Goal: Obtain resource: Download file/media

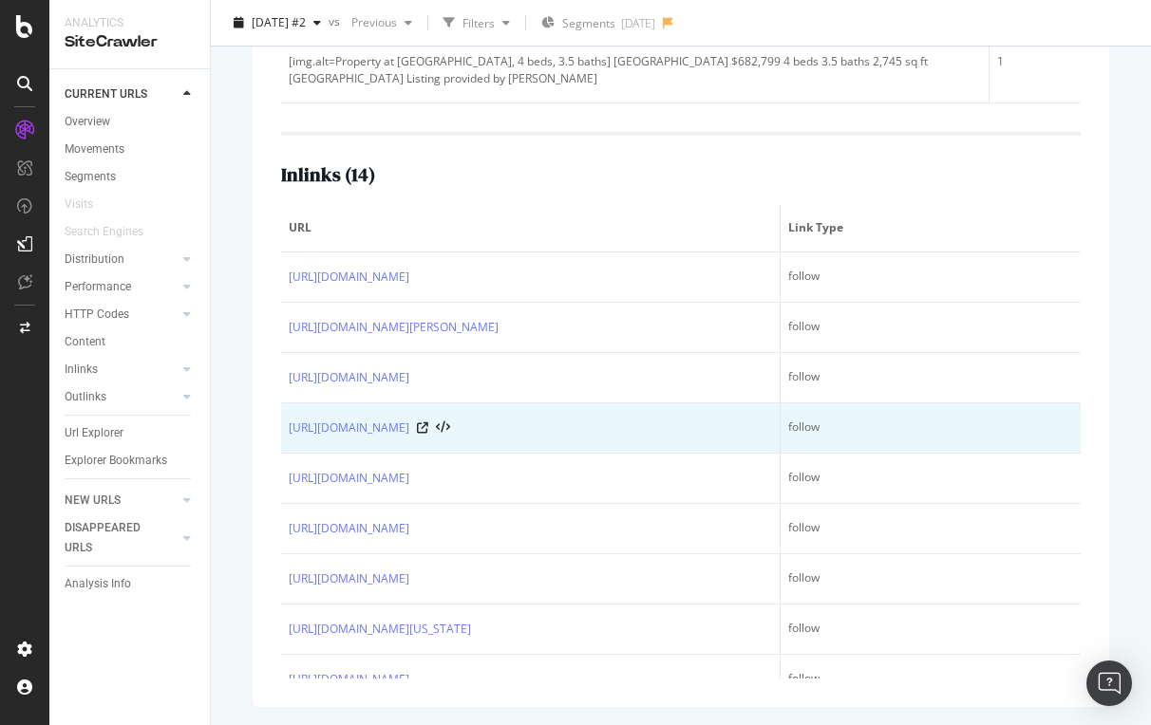
scroll to position [415, 0]
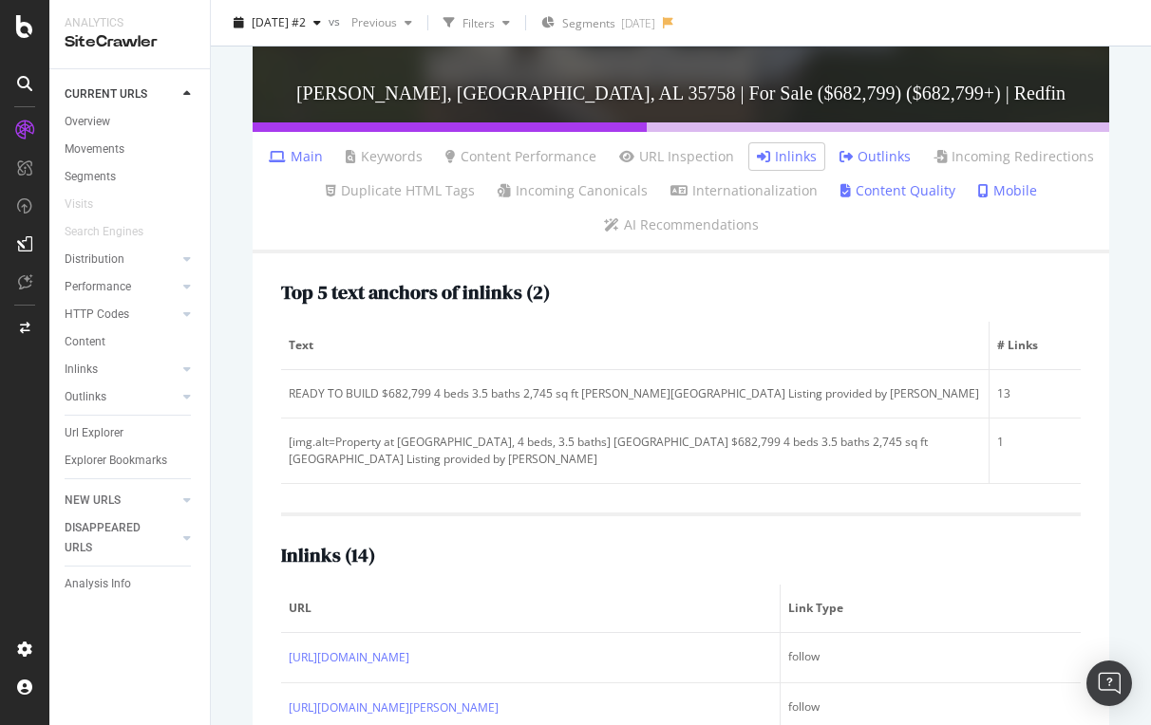
click at [765, 260] on div "Top 5 text anchors of inlinks ( 2 ) Text # Links READY TO BUILD $682,799 4 beds…" at bounding box center [681, 671] width 857 height 835
click at [96, 171] on div "SiteCrawler" at bounding box center [103, 175] width 67 height 19
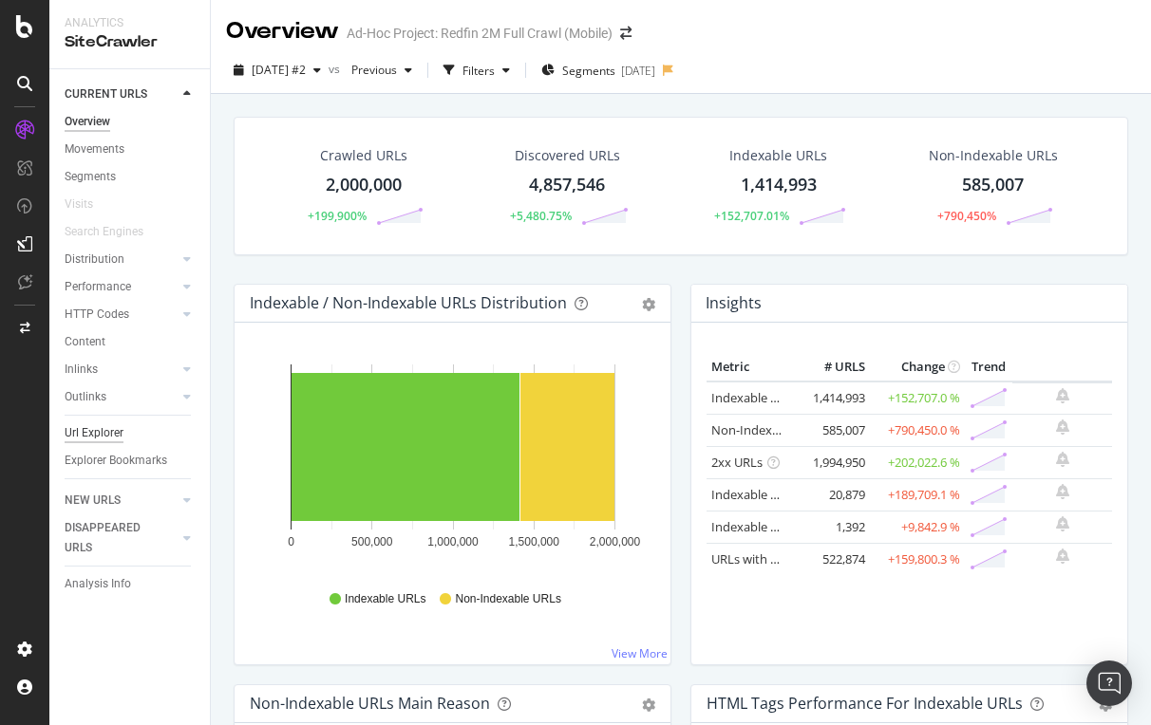
click at [76, 430] on div "Url Explorer" at bounding box center [94, 434] width 59 height 20
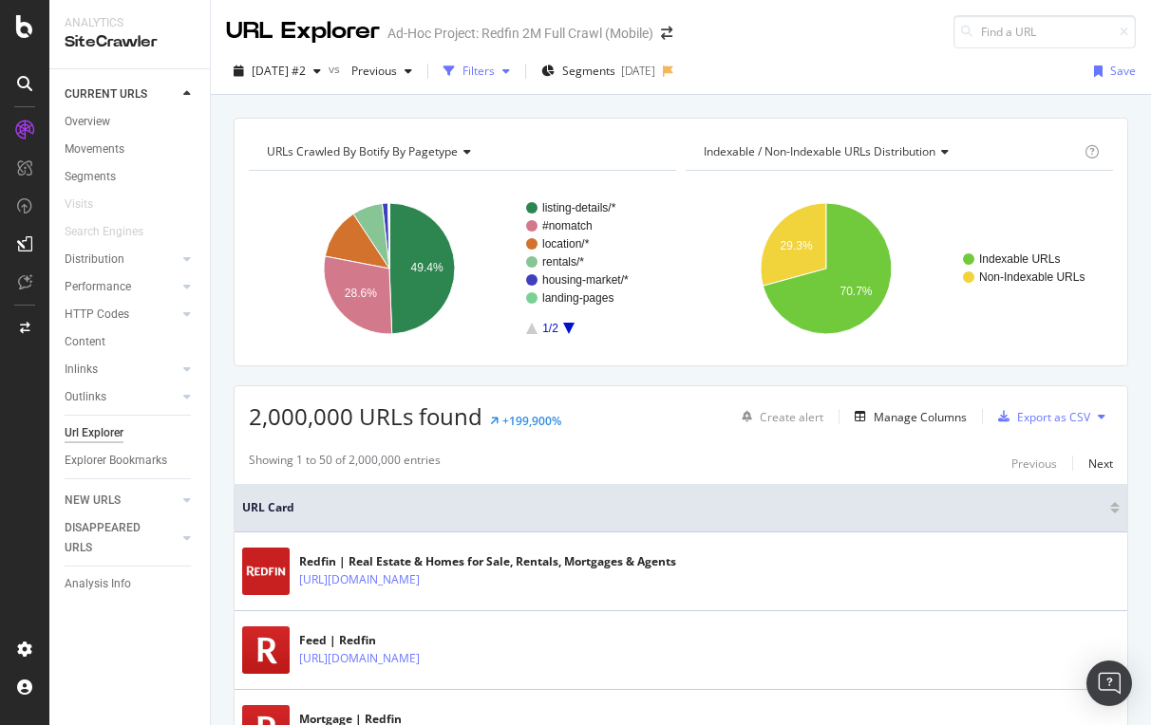
click at [495, 71] on div "Filters" at bounding box center [478, 71] width 32 height 16
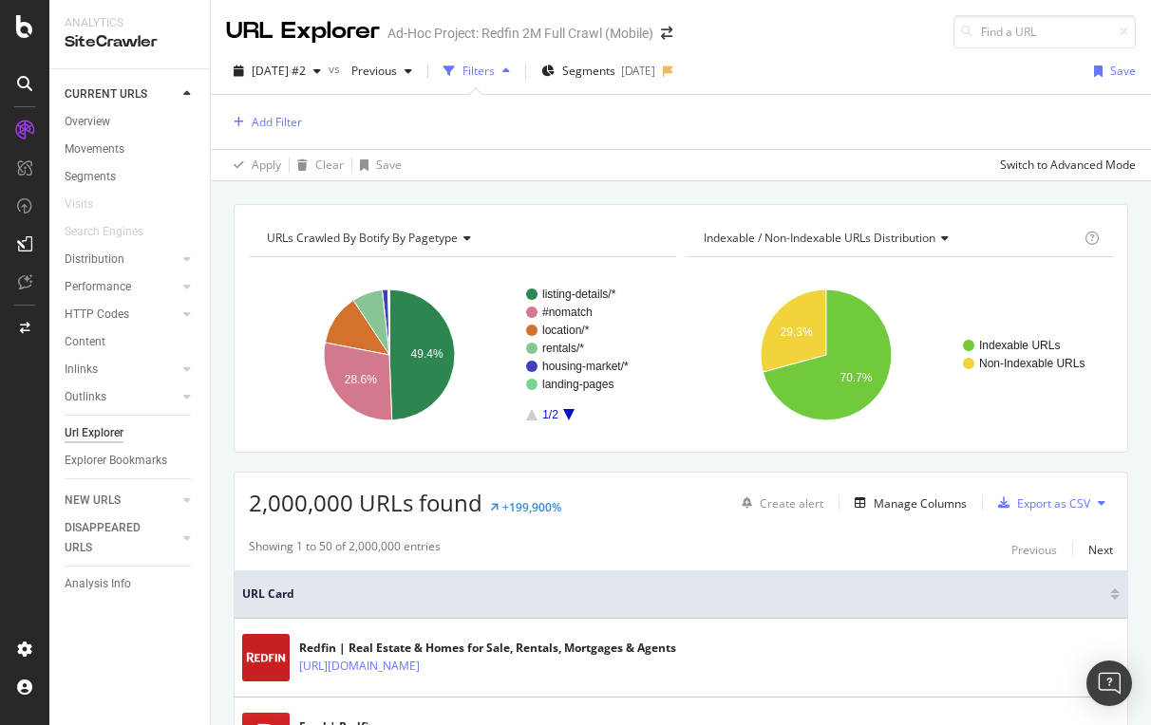
click at [495, 70] on div "Filters" at bounding box center [478, 71] width 32 height 16
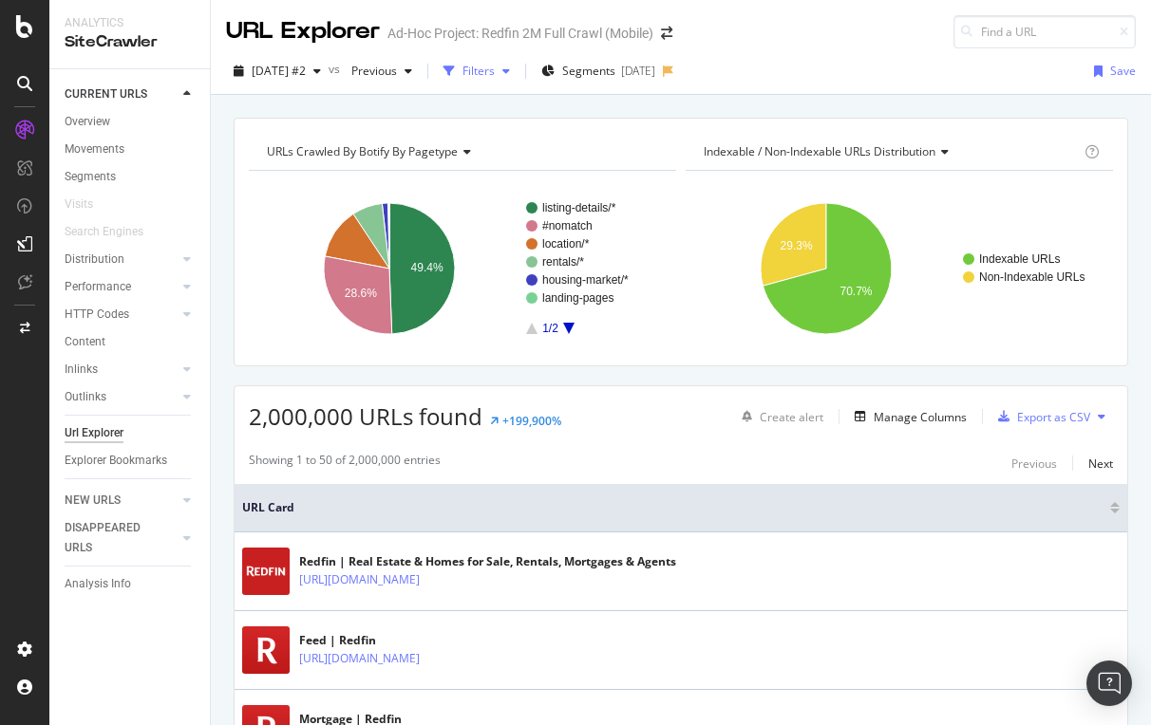
click at [495, 71] on div "Filters" at bounding box center [478, 71] width 32 height 16
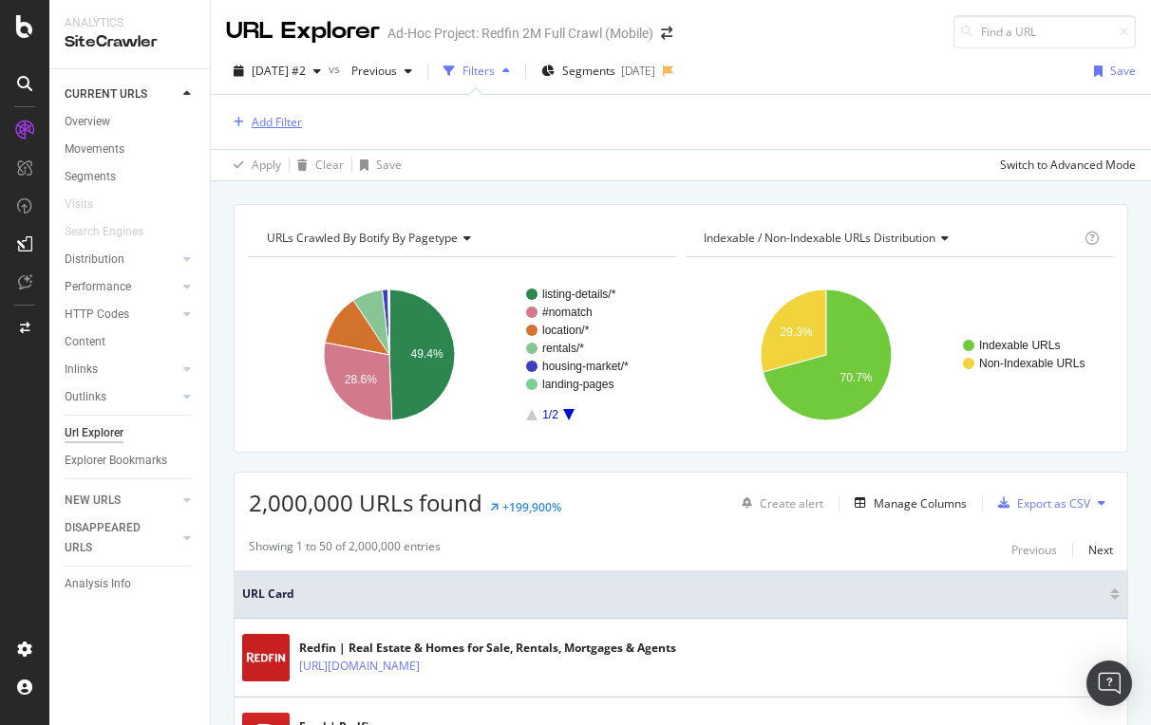
click at [258, 120] on div "Add Filter" at bounding box center [277, 122] width 50 height 16
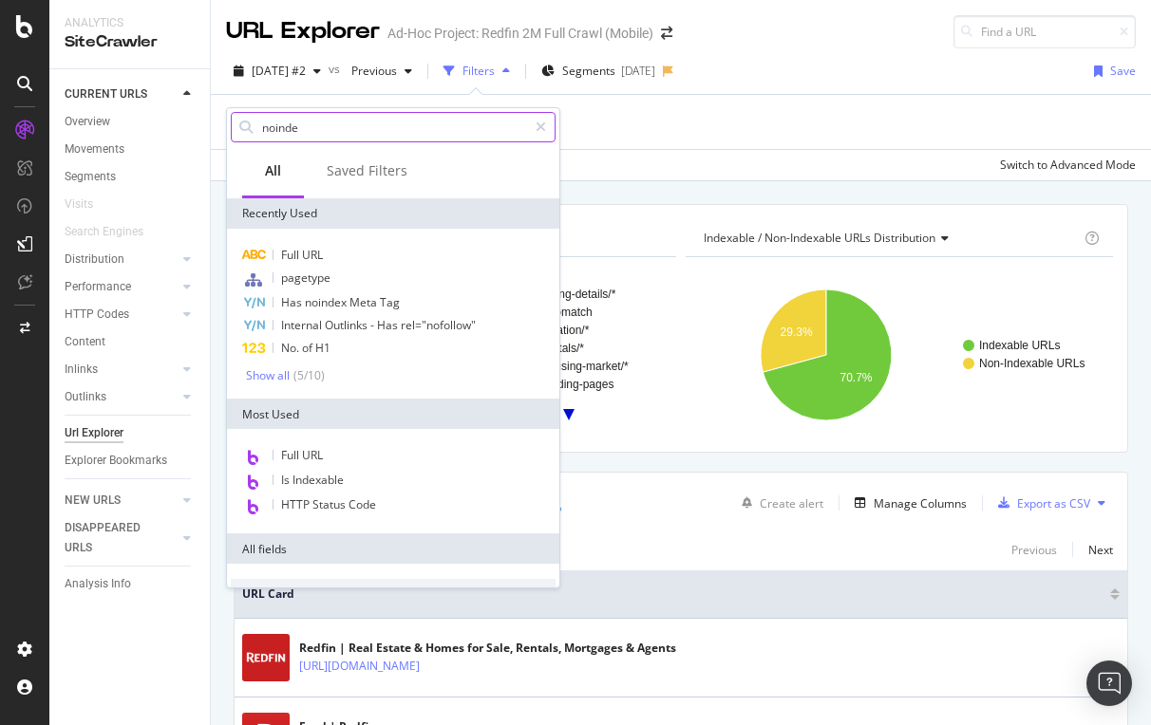
type input "noindex"
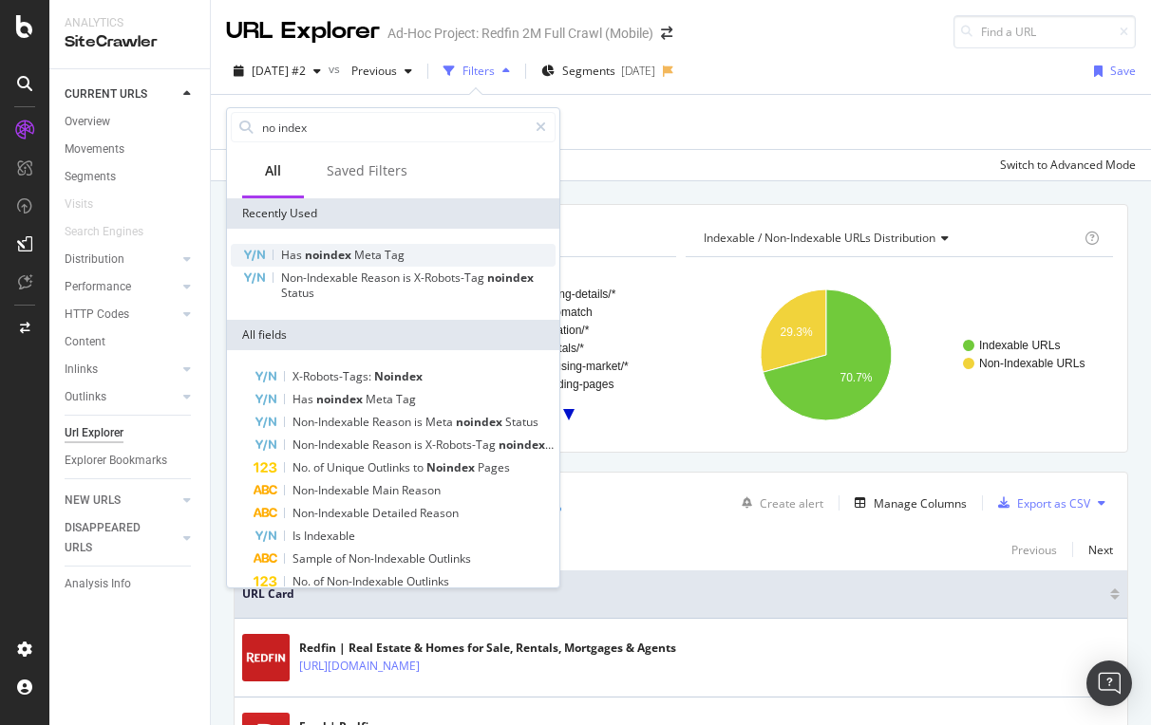
drag, startPoint x: 277, startPoint y: 164, endPoint x: 298, endPoint y: 254, distance: 91.7
click at [298, 254] on span "Has" at bounding box center [293, 255] width 24 height 16
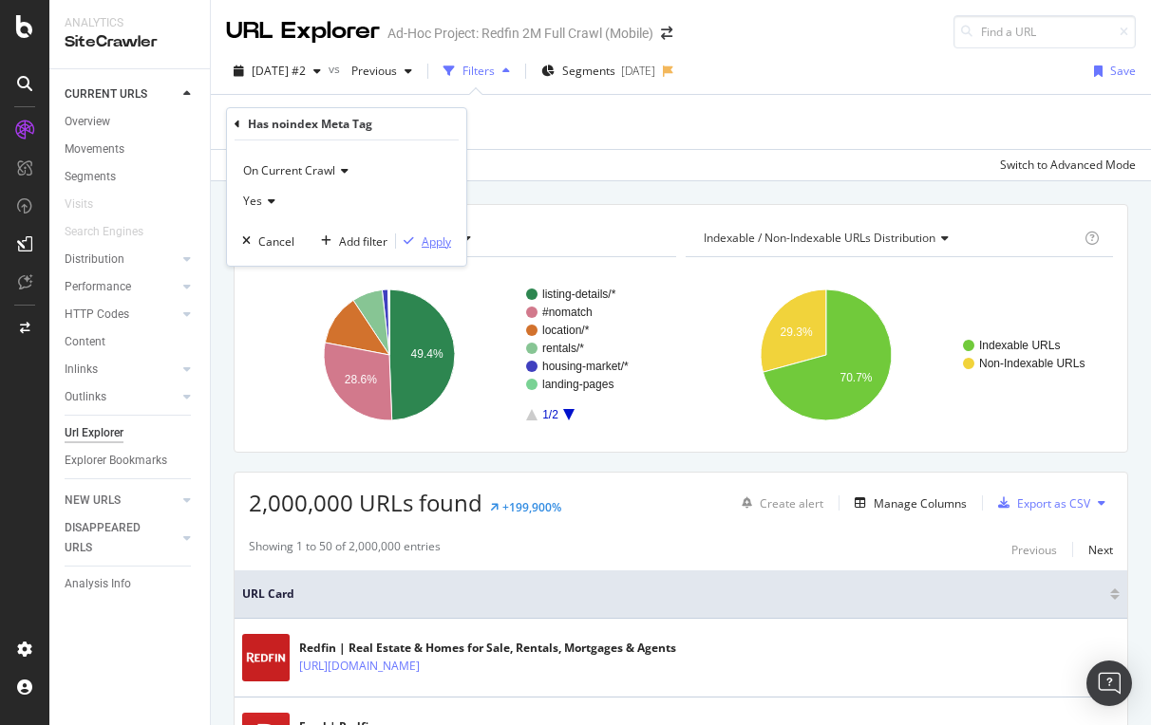
click at [427, 237] on div "Apply" at bounding box center [436, 242] width 29 height 16
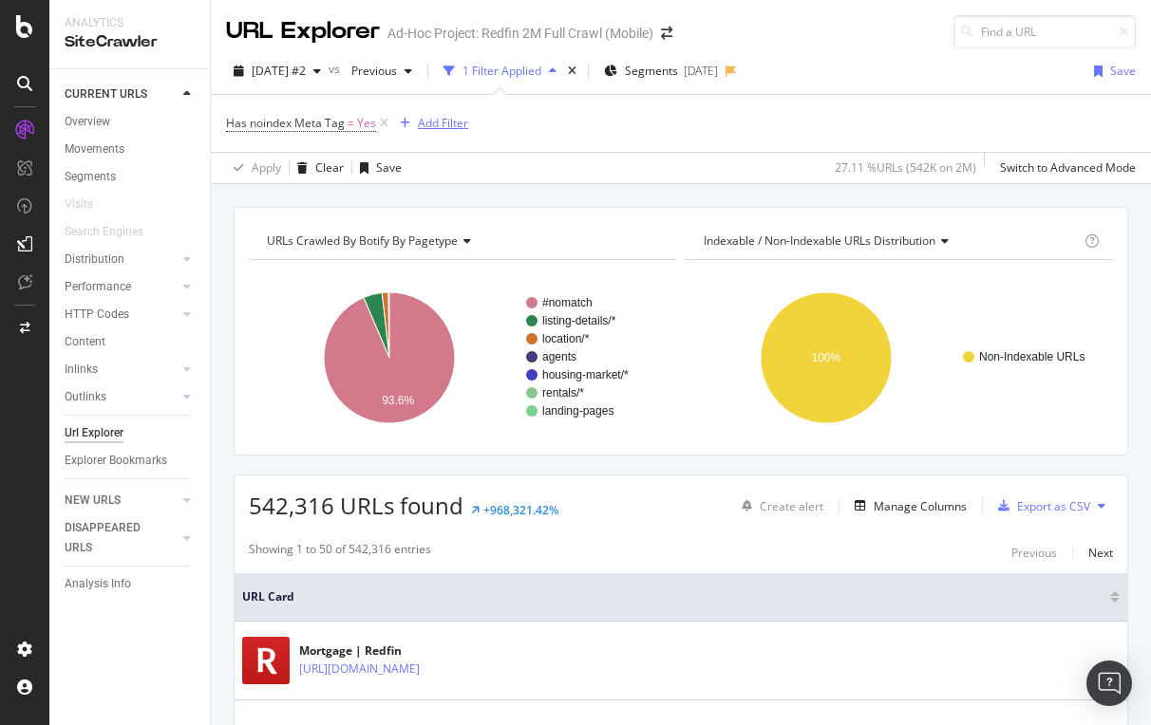
click at [437, 117] on div "Add Filter" at bounding box center [443, 123] width 50 height 16
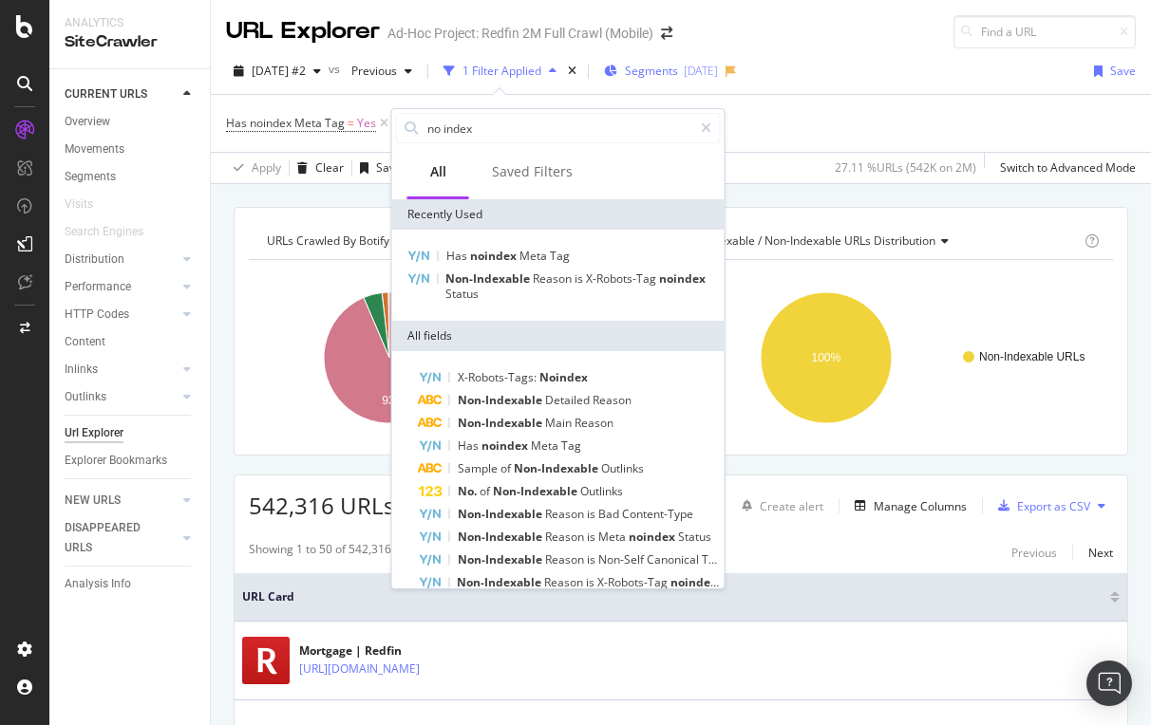
click at [678, 66] on span "Segments" at bounding box center [651, 71] width 53 height 16
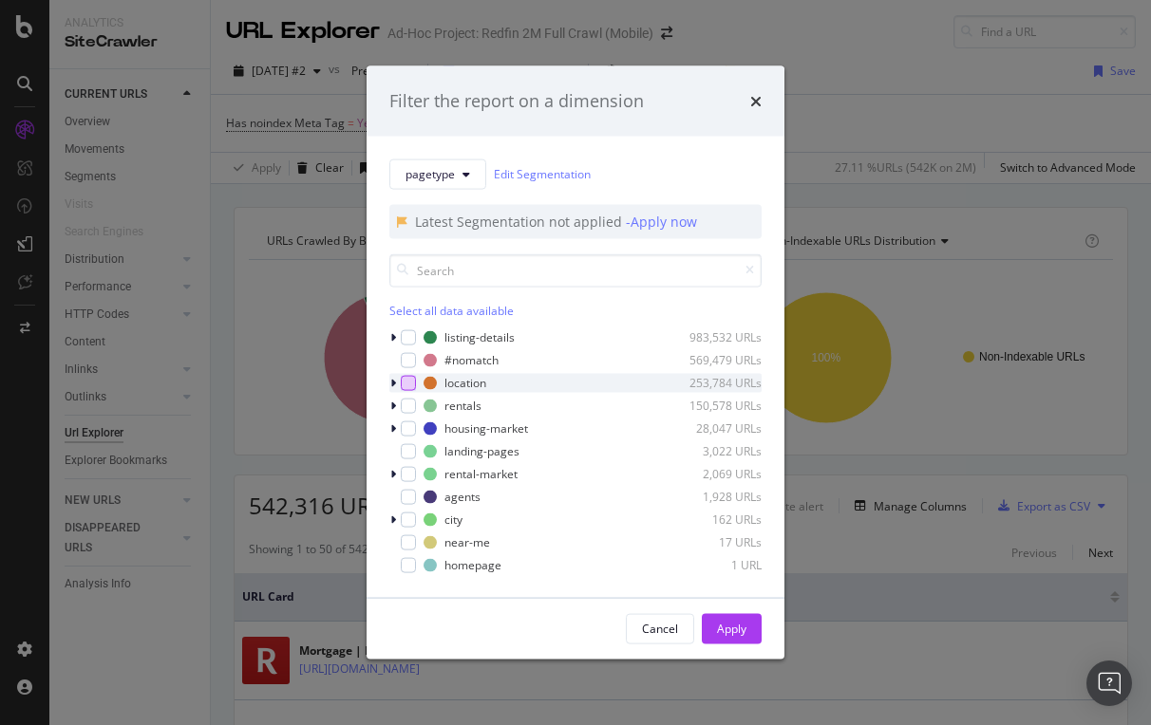
click at [404, 381] on div "modal" at bounding box center [408, 382] width 15 height 15
click at [728, 622] on div "Apply" at bounding box center [731, 629] width 29 height 16
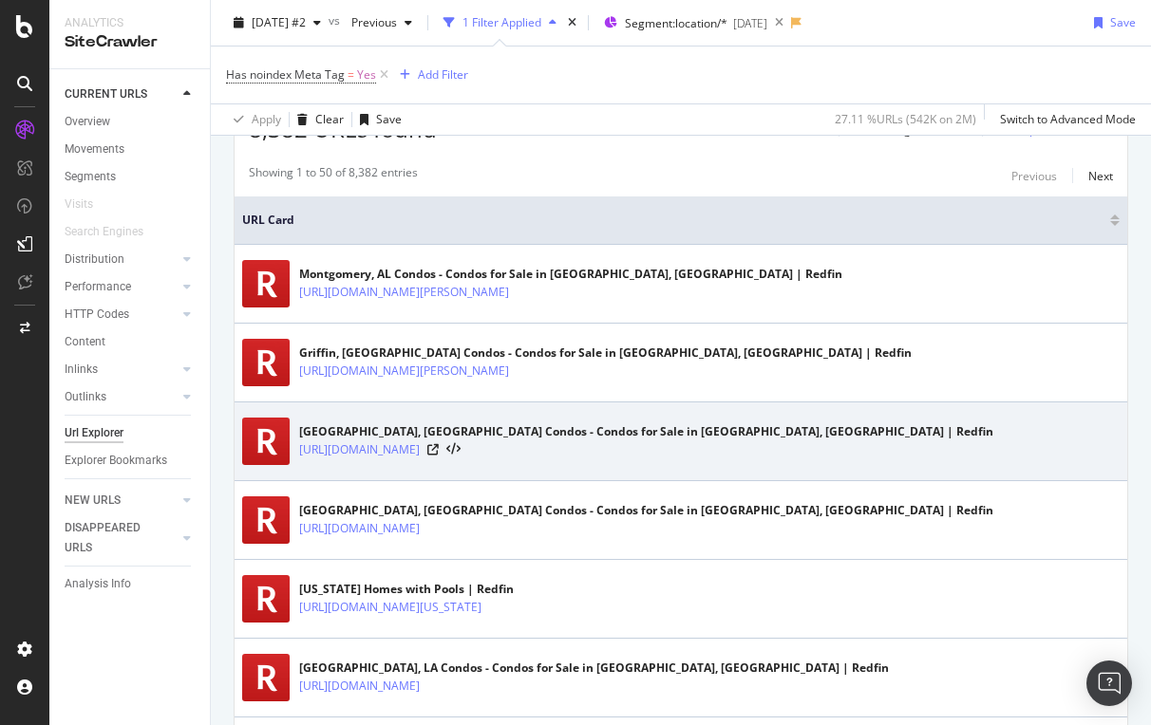
scroll to position [370, 0]
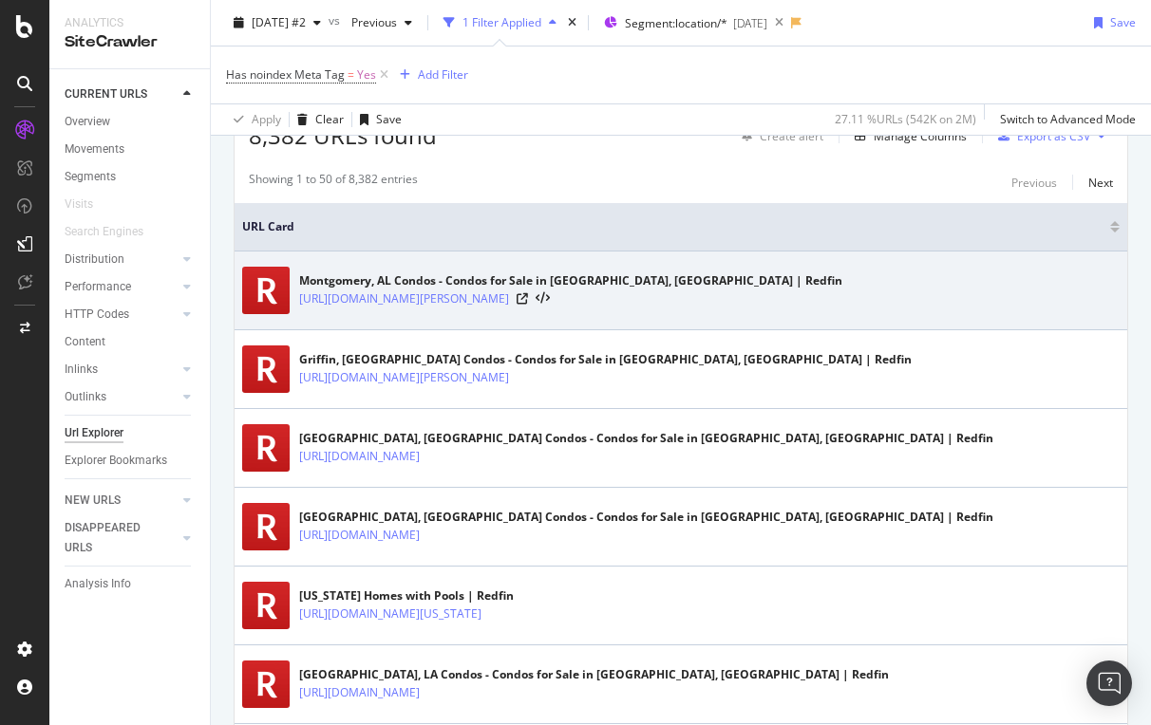
drag, startPoint x: 297, startPoint y: 300, endPoint x: 597, endPoint y: 317, distance: 300.5
click at [597, 317] on td "[GEOGRAPHIC_DATA], AL Condos - Condos for Sale in [GEOGRAPHIC_DATA], [GEOGRAPHI…" at bounding box center [681, 291] width 893 height 79
copy link "[URL][DOMAIN_NAME][PERSON_NAME]"
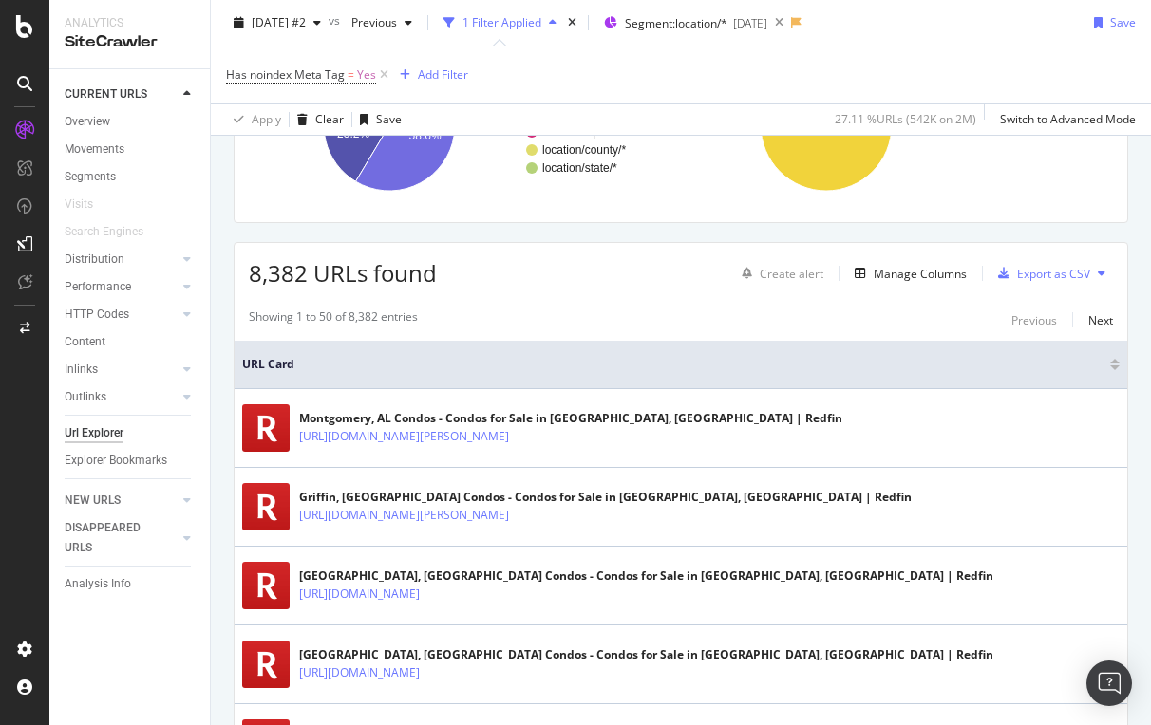
scroll to position [208, 0]
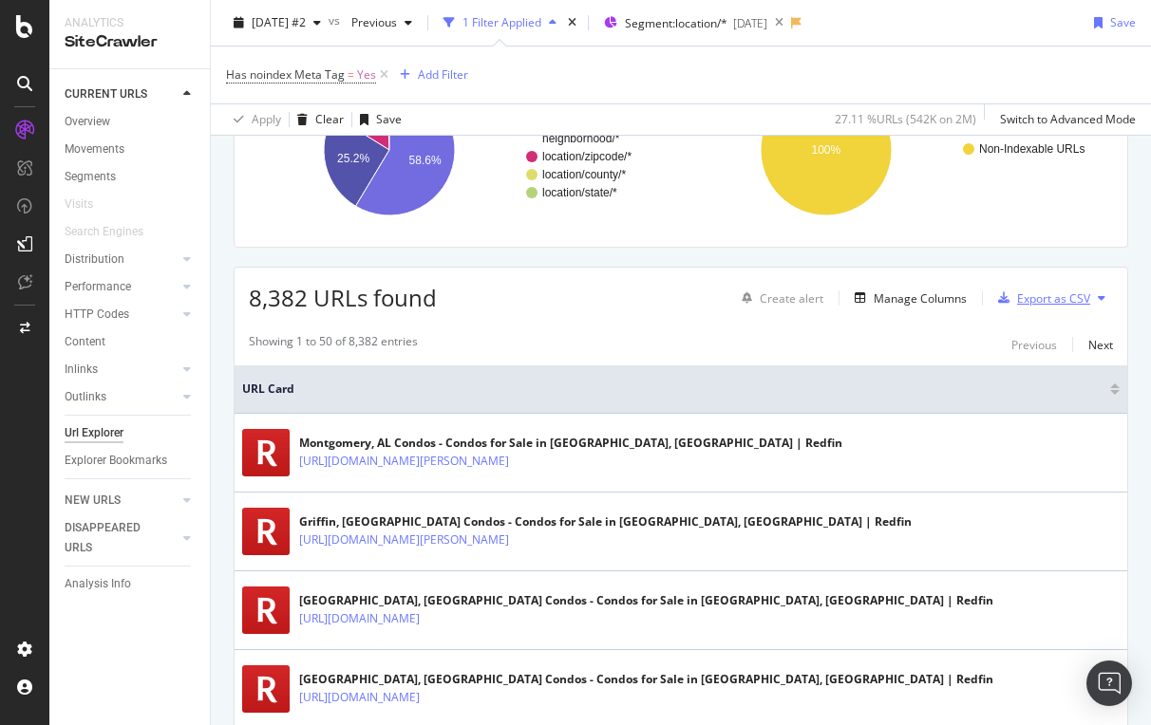
click at [1035, 293] on div "Export as CSV" at bounding box center [1053, 299] width 73 height 16
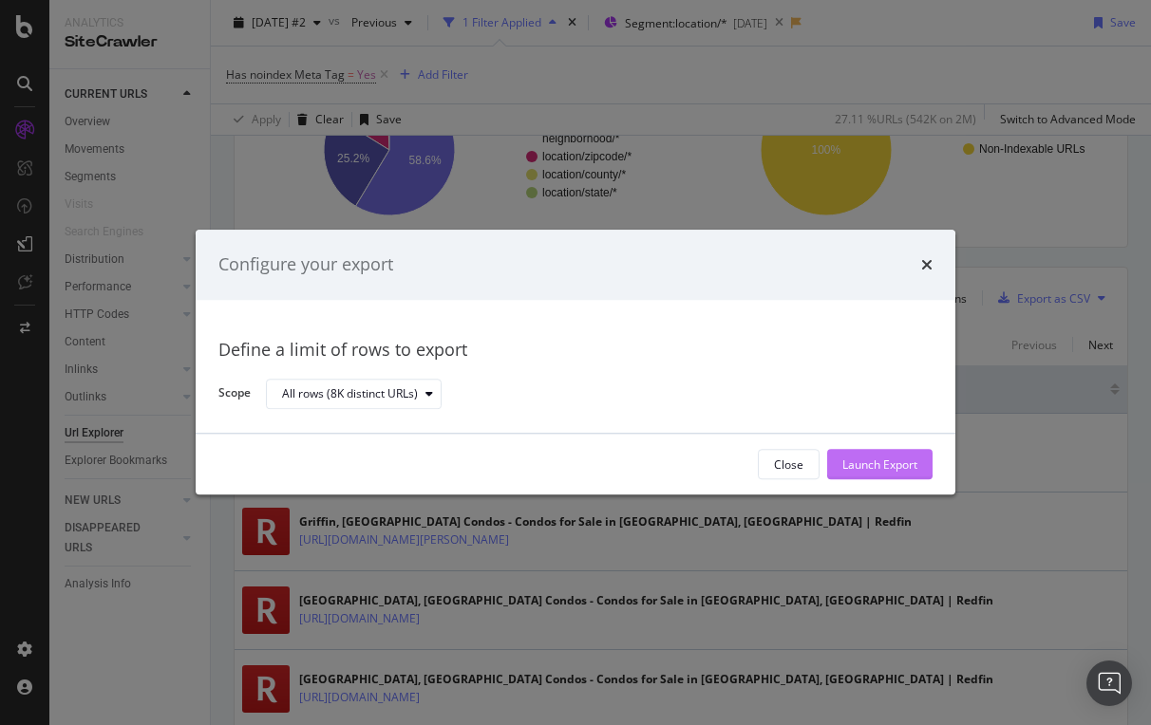
click at [863, 464] on div "Launch Export" at bounding box center [879, 465] width 75 height 16
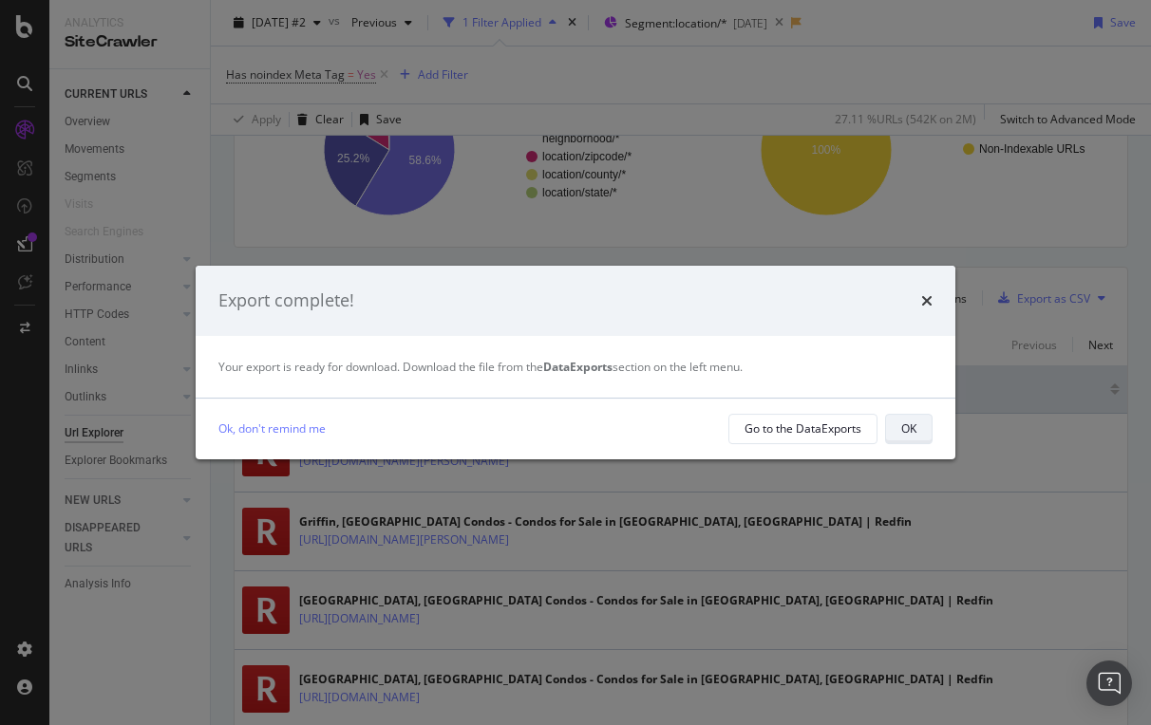
click at [902, 424] on div "OK" at bounding box center [908, 429] width 15 height 16
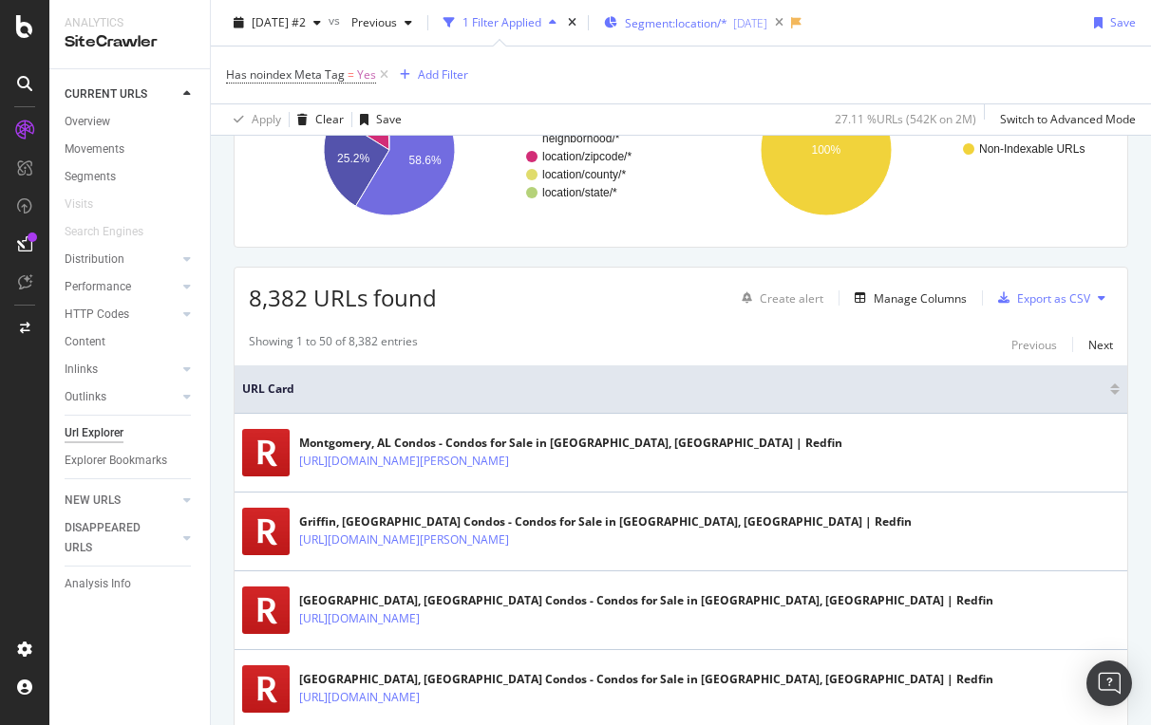
click at [685, 30] on span "Segment: location/*" at bounding box center [676, 23] width 103 height 16
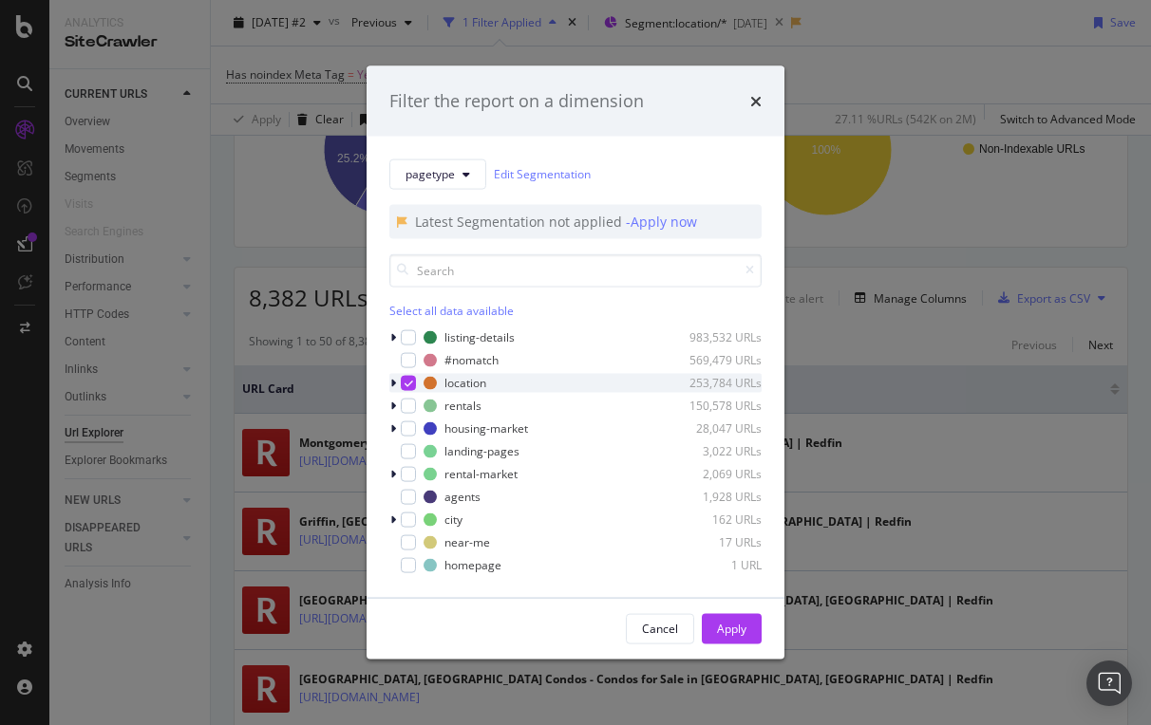
click at [405, 385] on icon "modal" at bounding box center [409, 382] width 9 height 9
click at [400, 335] on div "modal" at bounding box center [394, 337] width 11 height 19
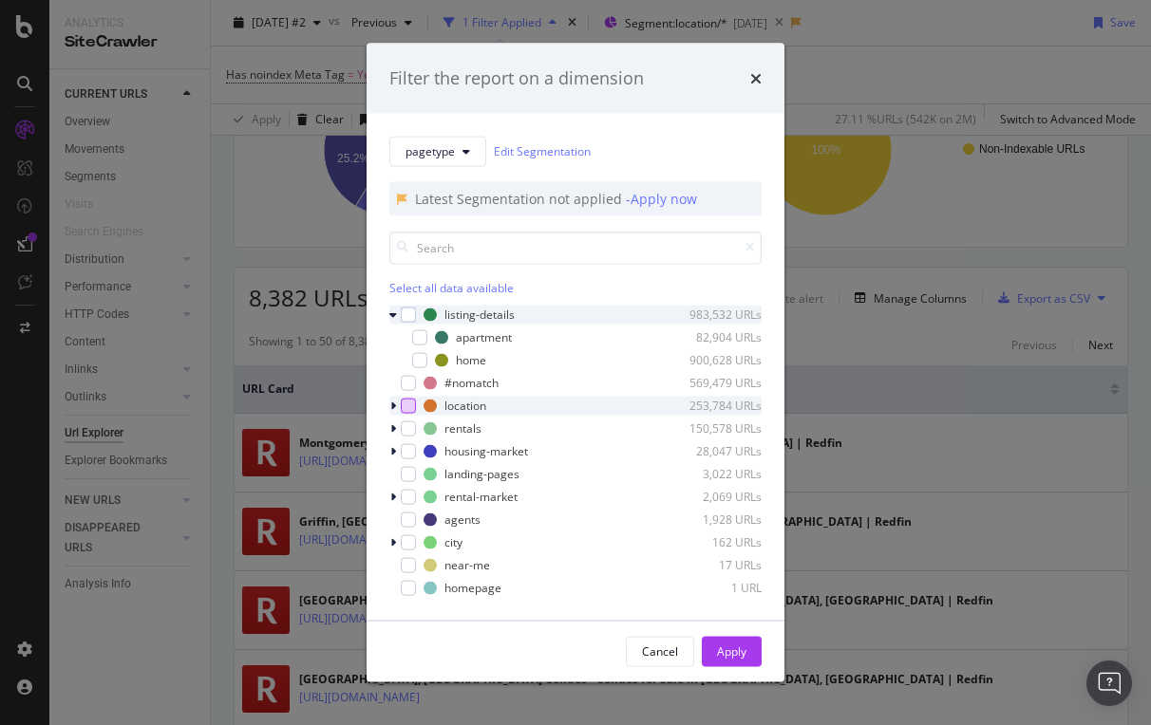
click at [422, 319] on div "listing-details 983,532 URLs" at bounding box center [575, 314] width 372 height 19
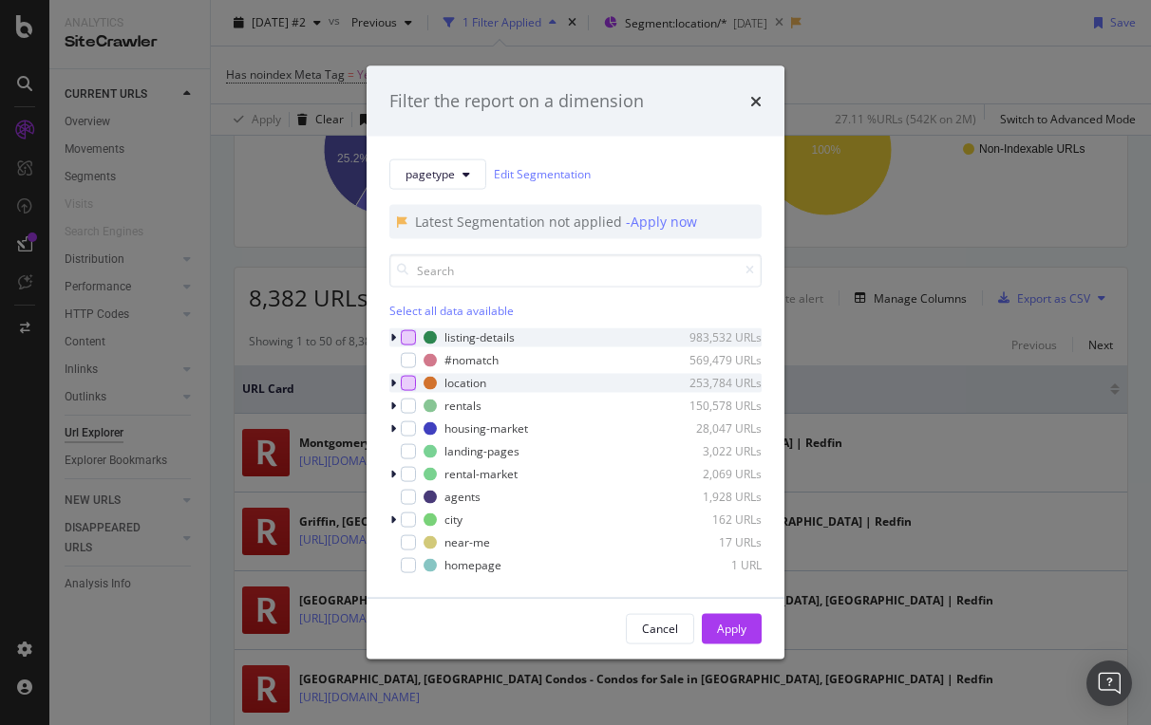
click at [409, 337] on div "modal" at bounding box center [408, 336] width 15 height 15
click at [724, 623] on div "Apply" at bounding box center [731, 629] width 29 height 16
